Goal: Task Accomplishment & Management: Complete application form

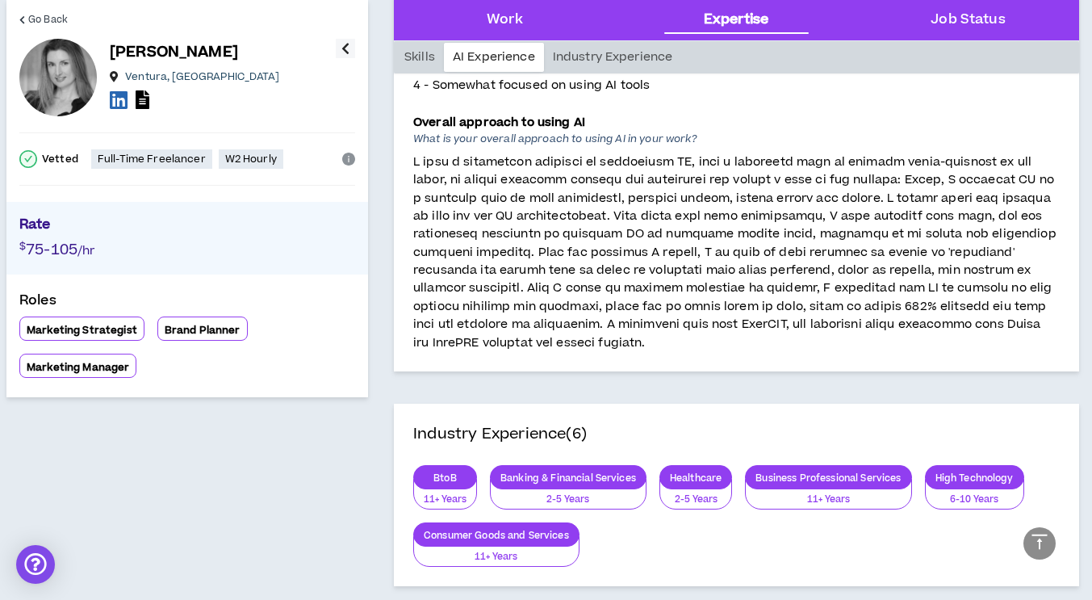
scroll to position [881, 0]
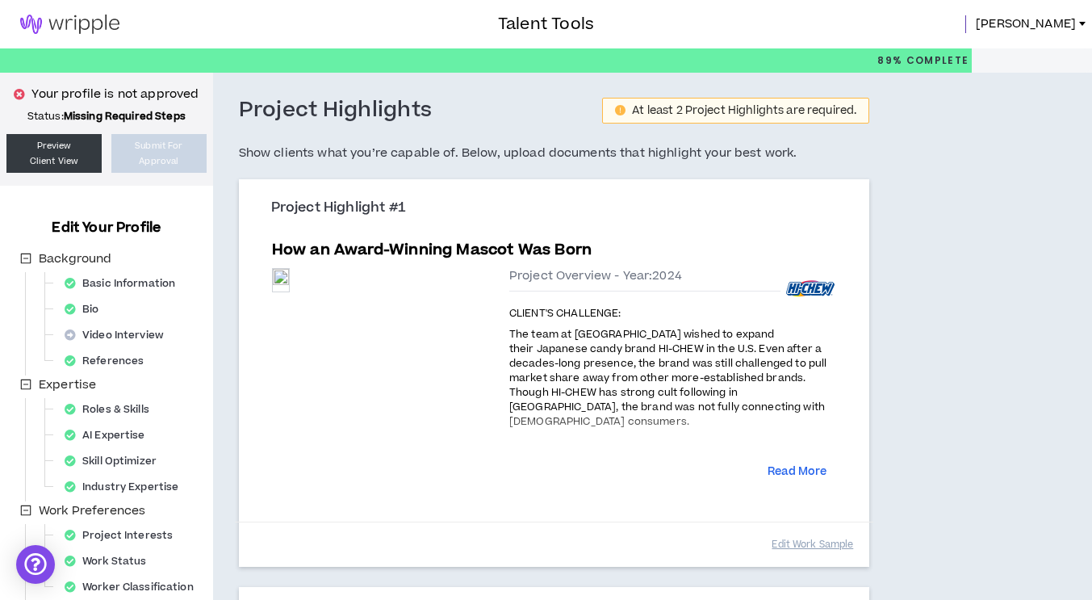
scroll to position [246, 0]
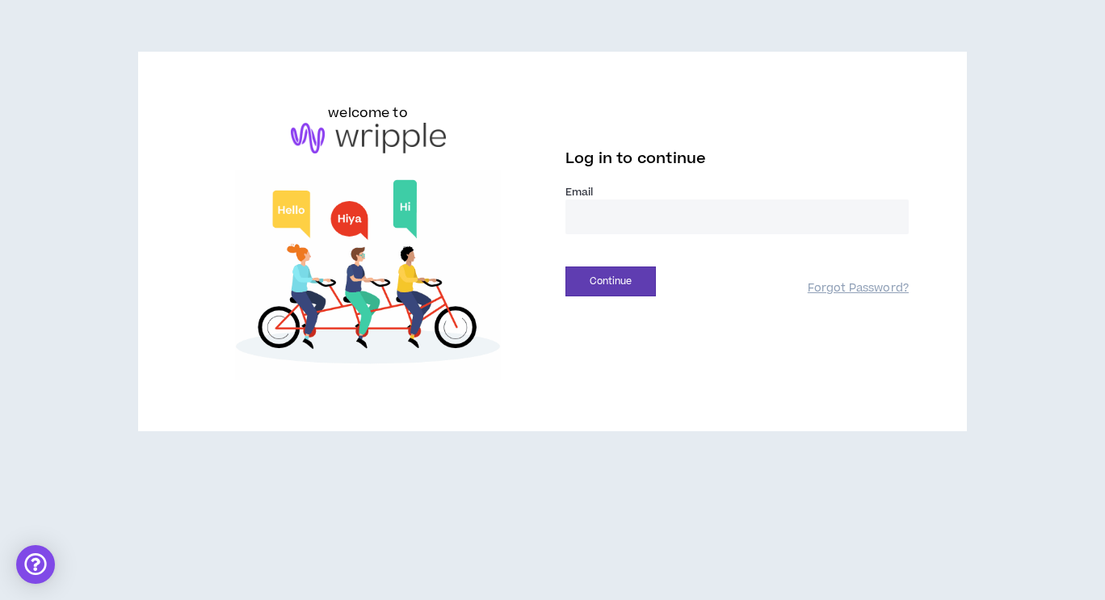
click at [590, 220] on input "email" at bounding box center [736, 216] width 343 height 35
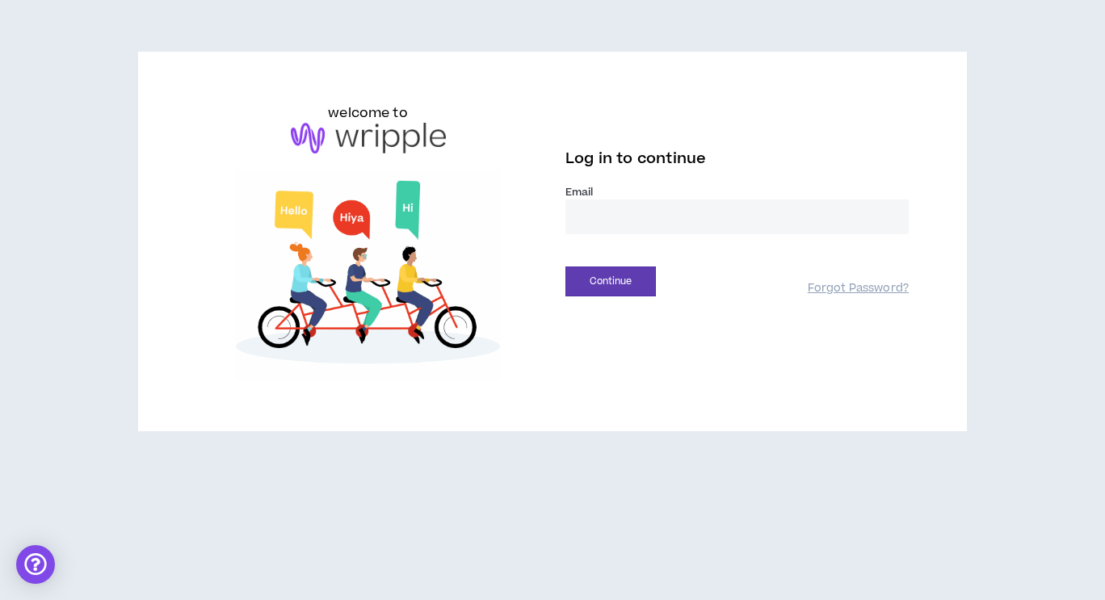
type input "**********"
click at [619, 270] on button "Continue" at bounding box center [610, 281] width 90 height 30
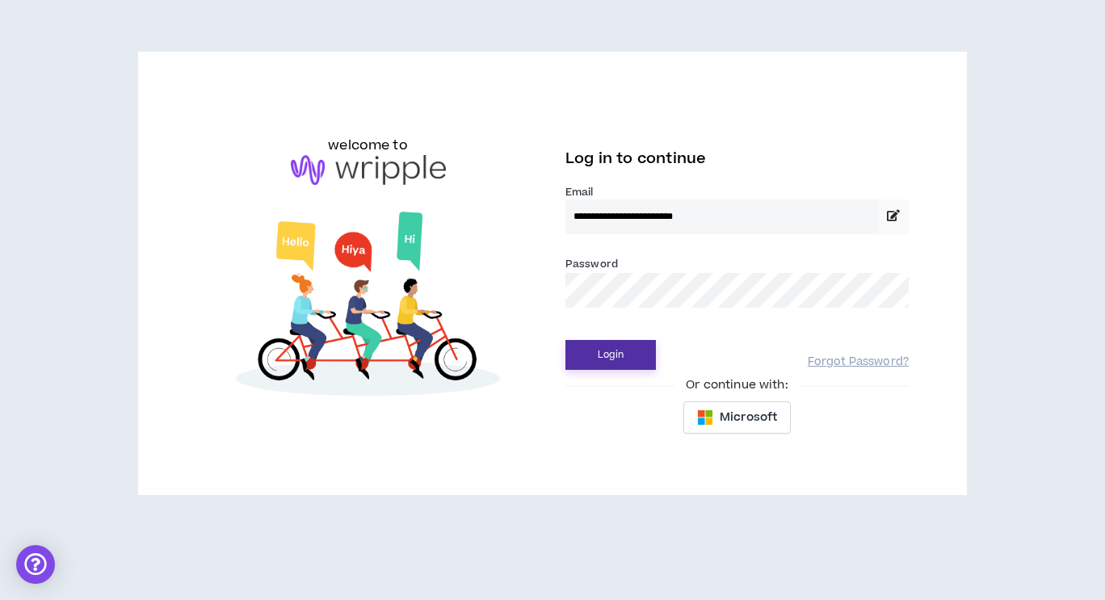
click at [618, 362] on button "Login" at bounding box center [610, 355] width 90 height 30
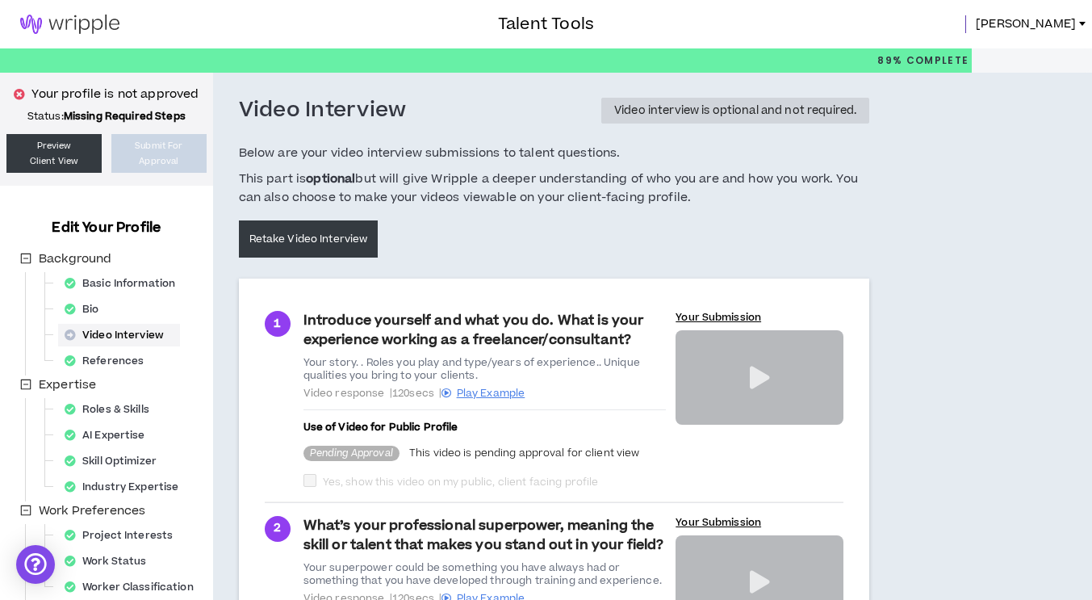
click at [765, 379] on icon at bounding box center [760, 378] width 20 height 23
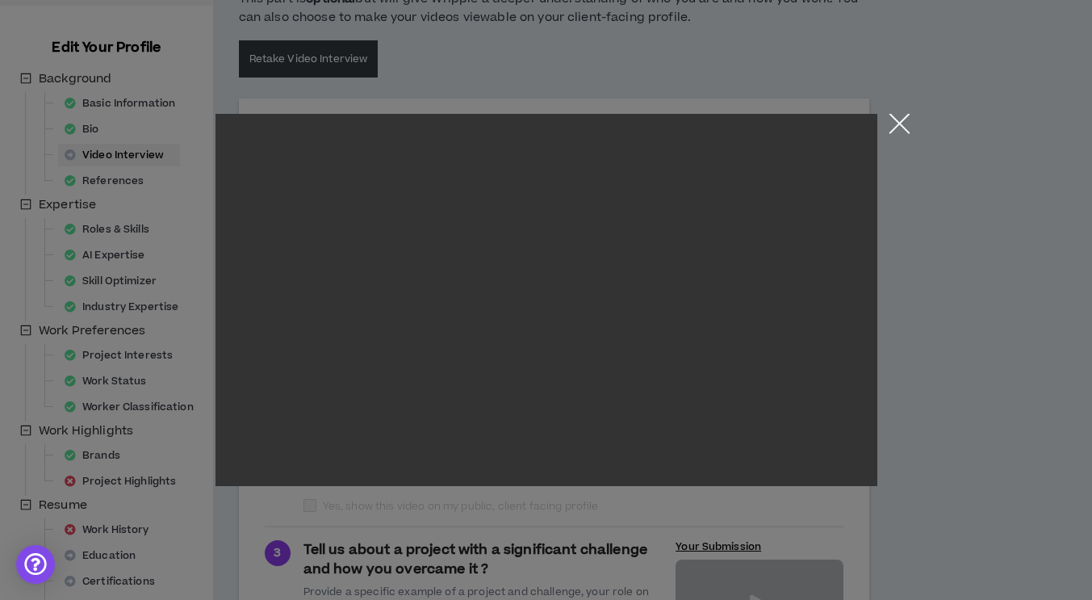
scroll to position [206, 0]
